Goal: Transaction & Acquisition: Download file/media

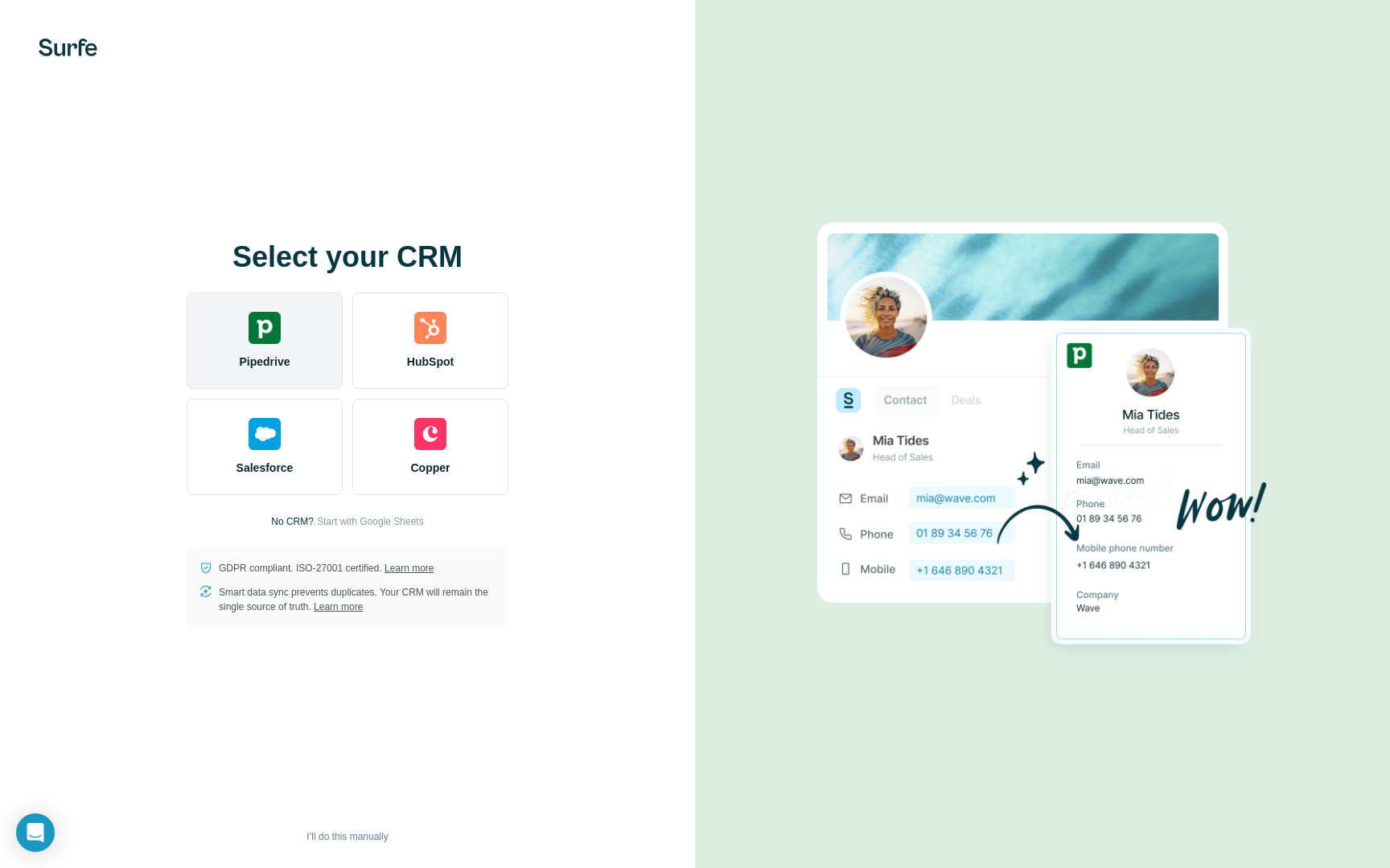
click at [313, 306] on div "Pipedrive" at bounding box center [264, 341] width 156 height 97
